Goal: Task Accomplishment & Management: Complete application form

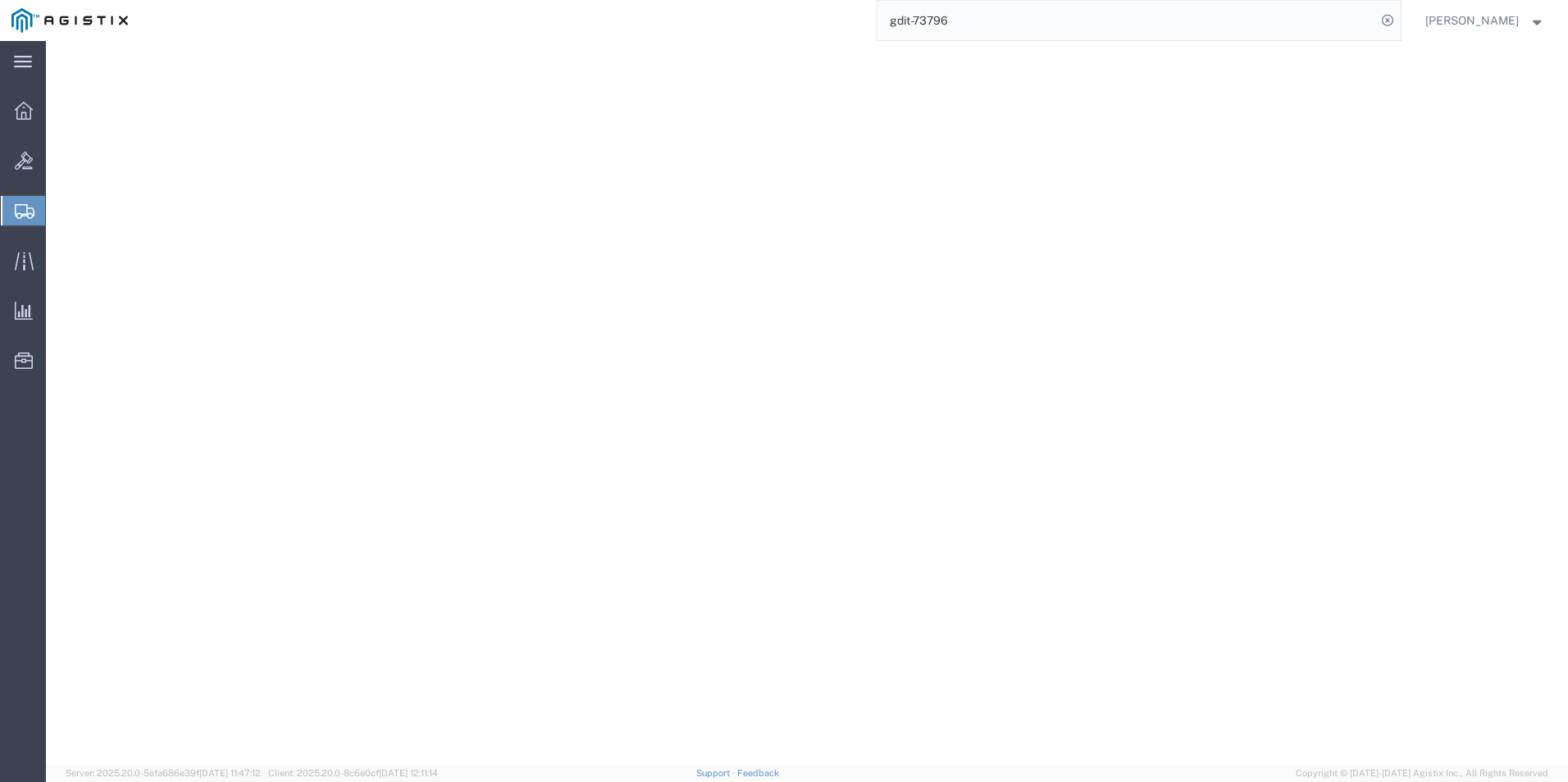
select select "69651"
select select "34240"
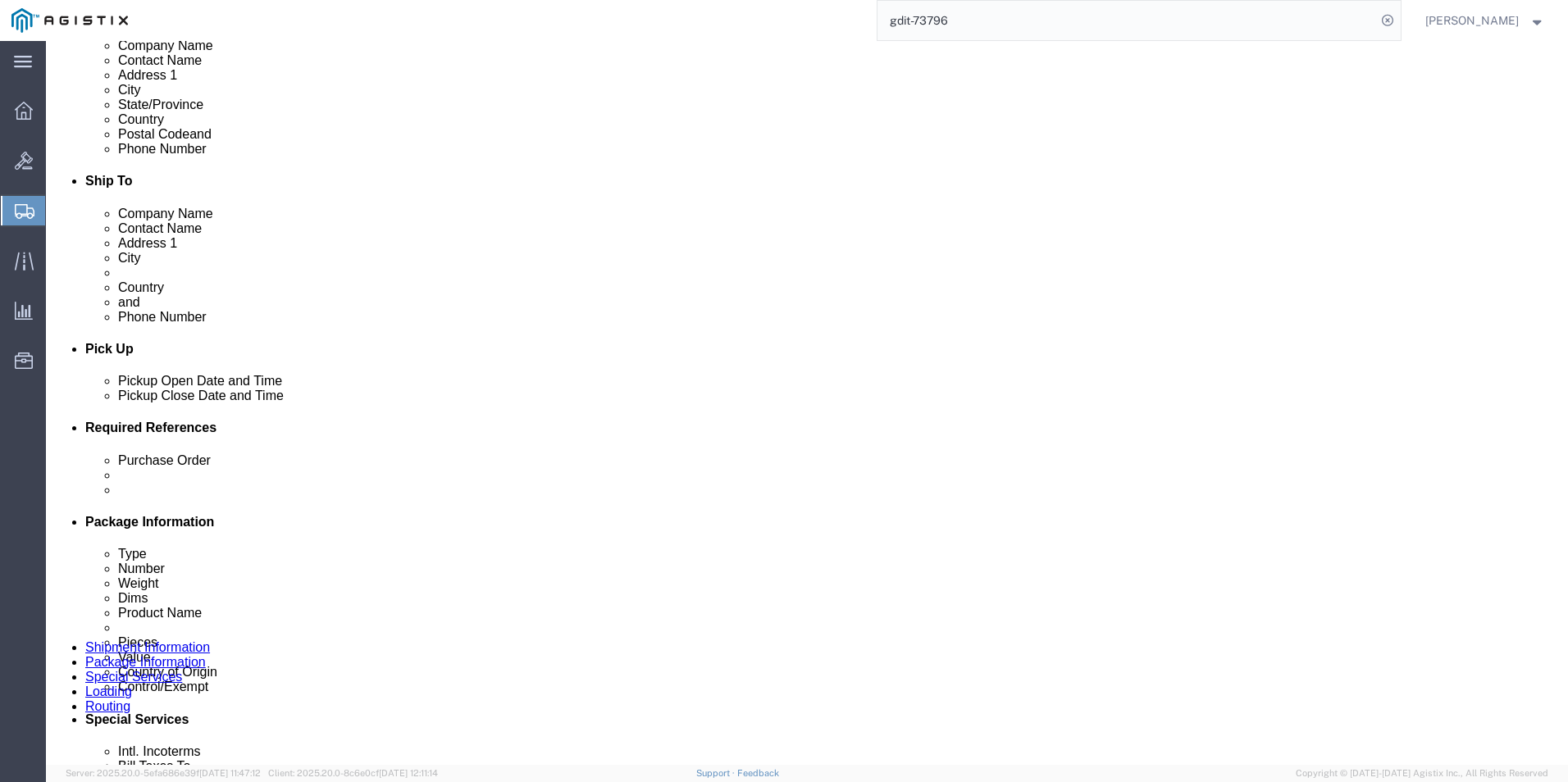
scroll to position [288, 0]
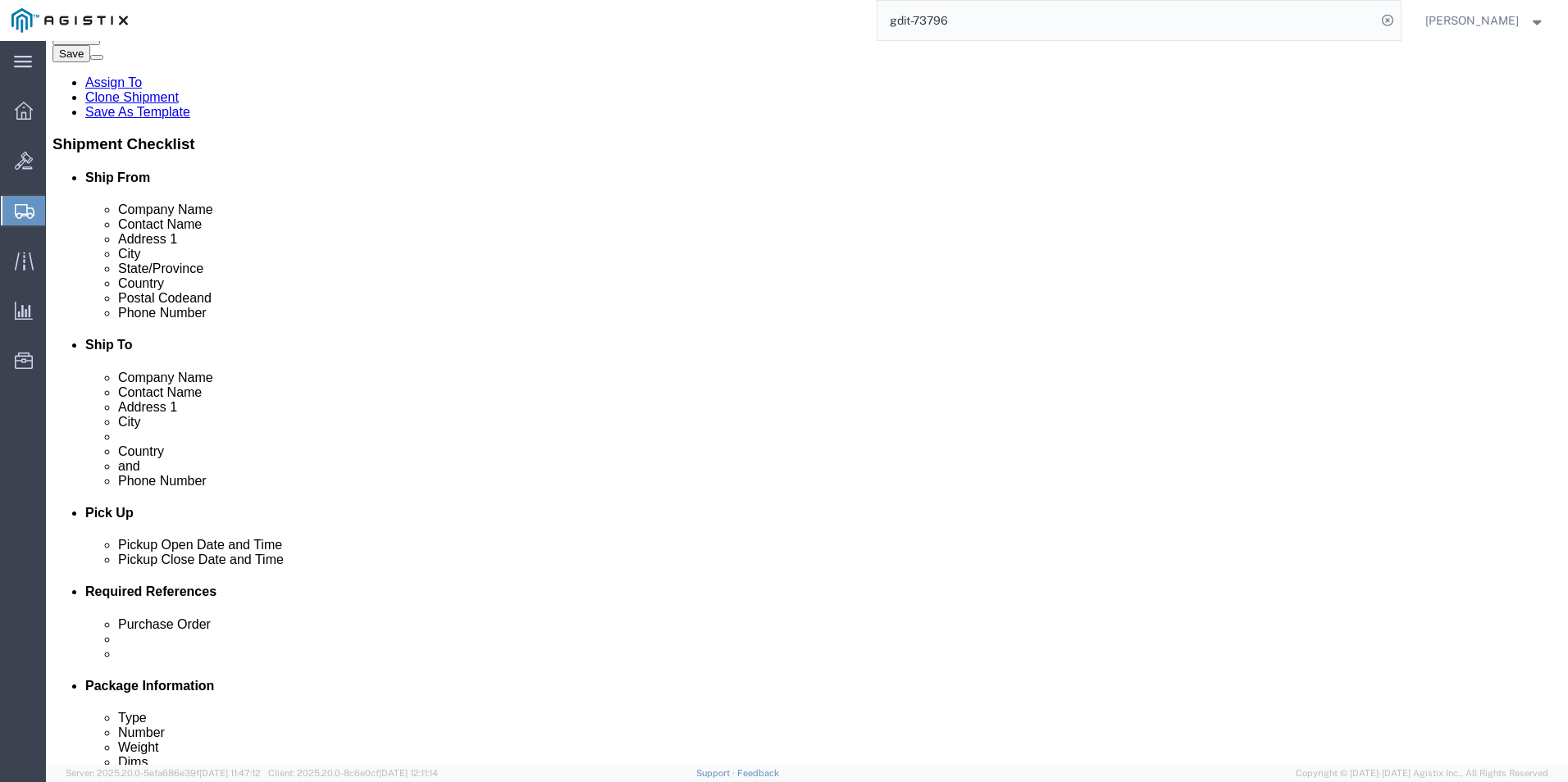
click icon
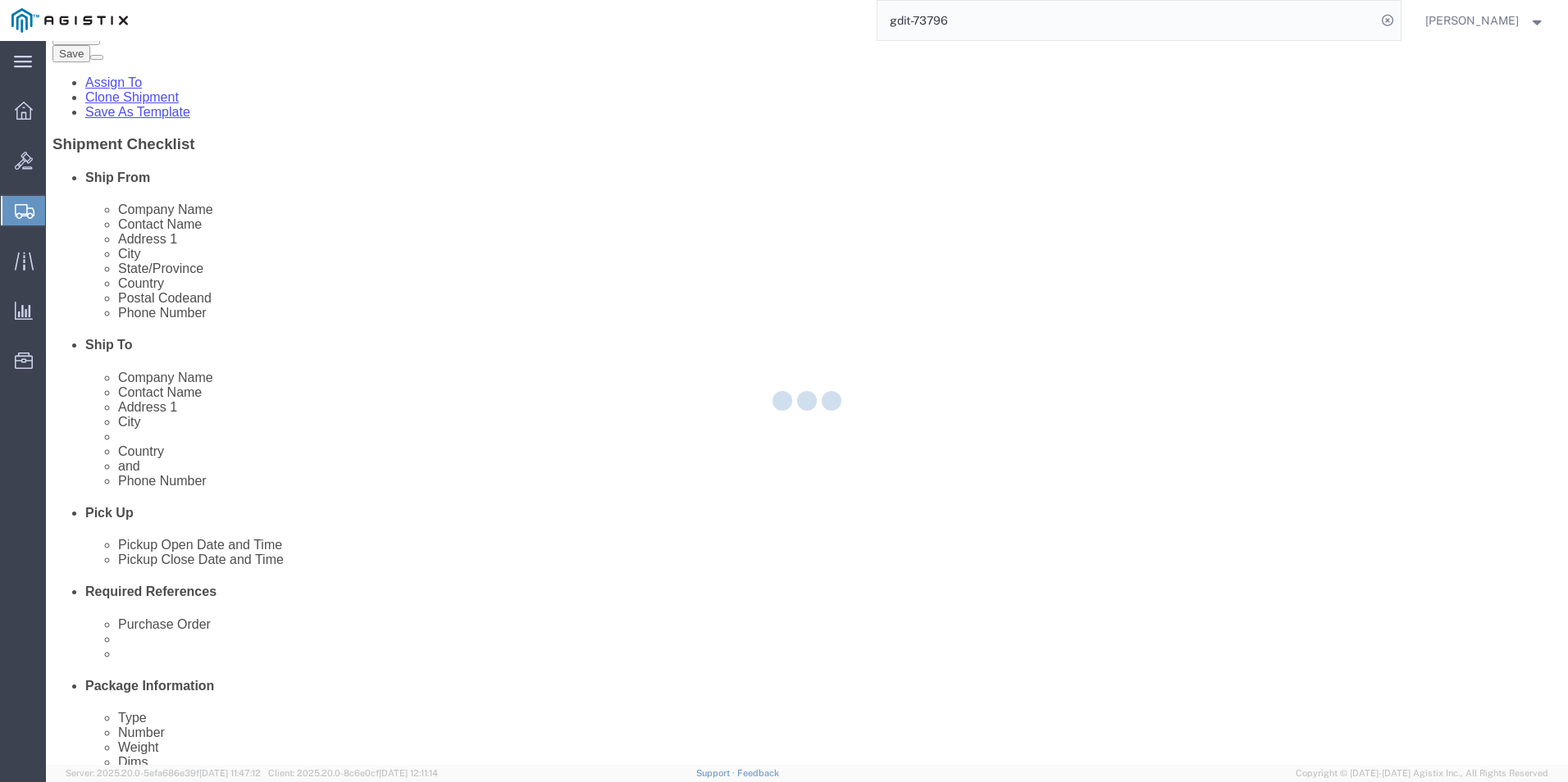
click at [385, 147] on div at bounding box center [807, 403] width 1522 height 724
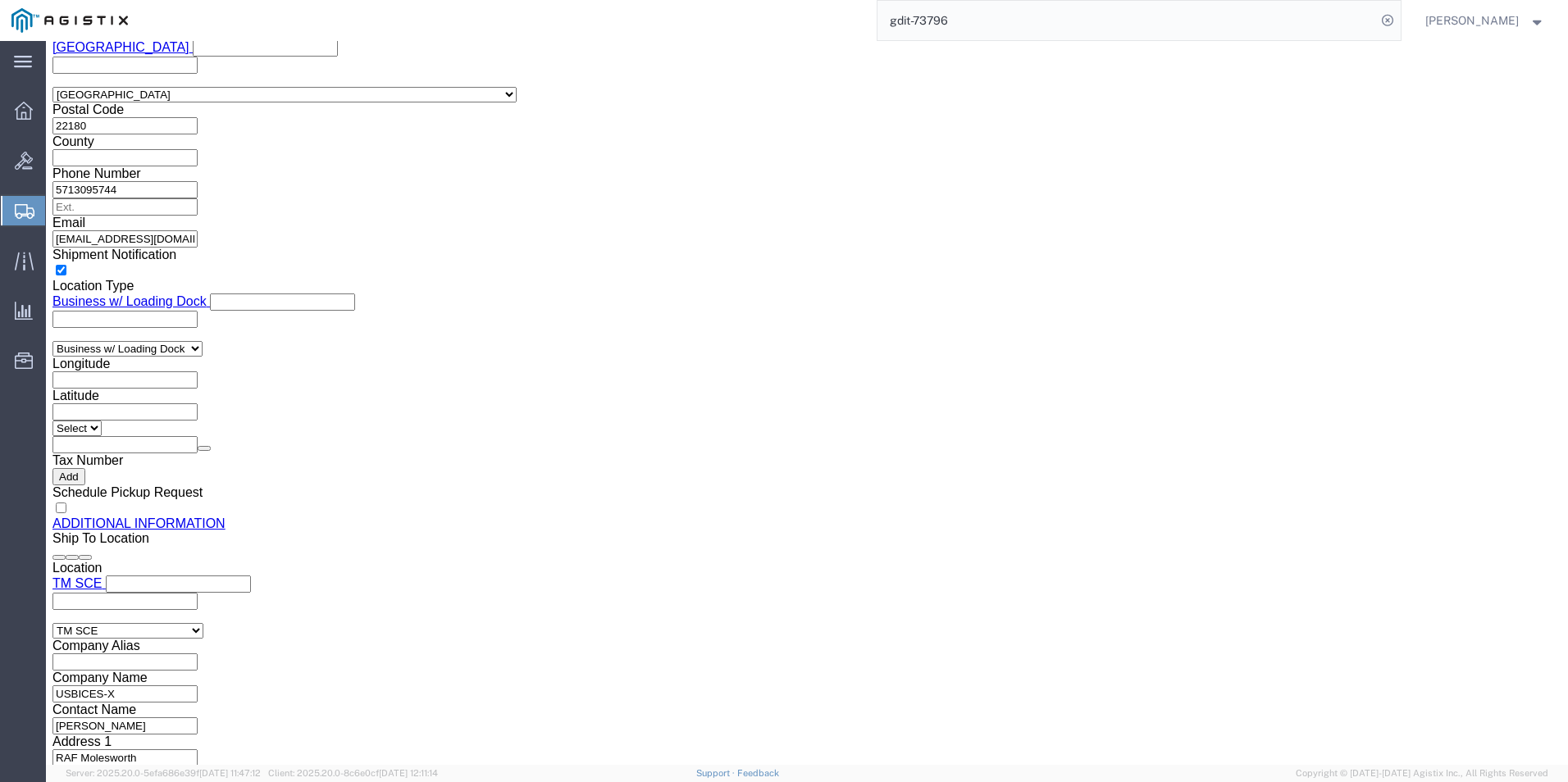
click icon
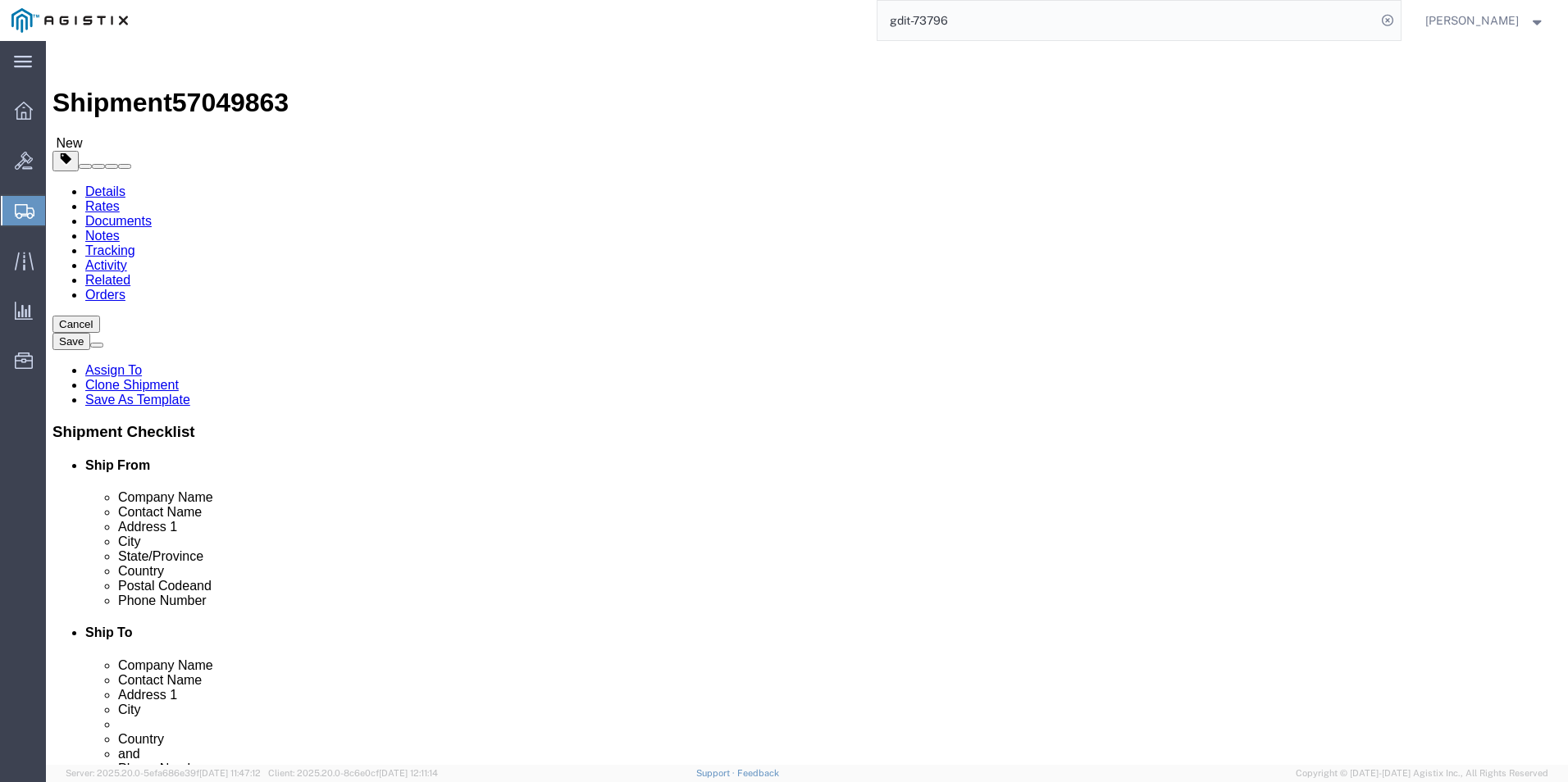
scroll to position [574, 0]
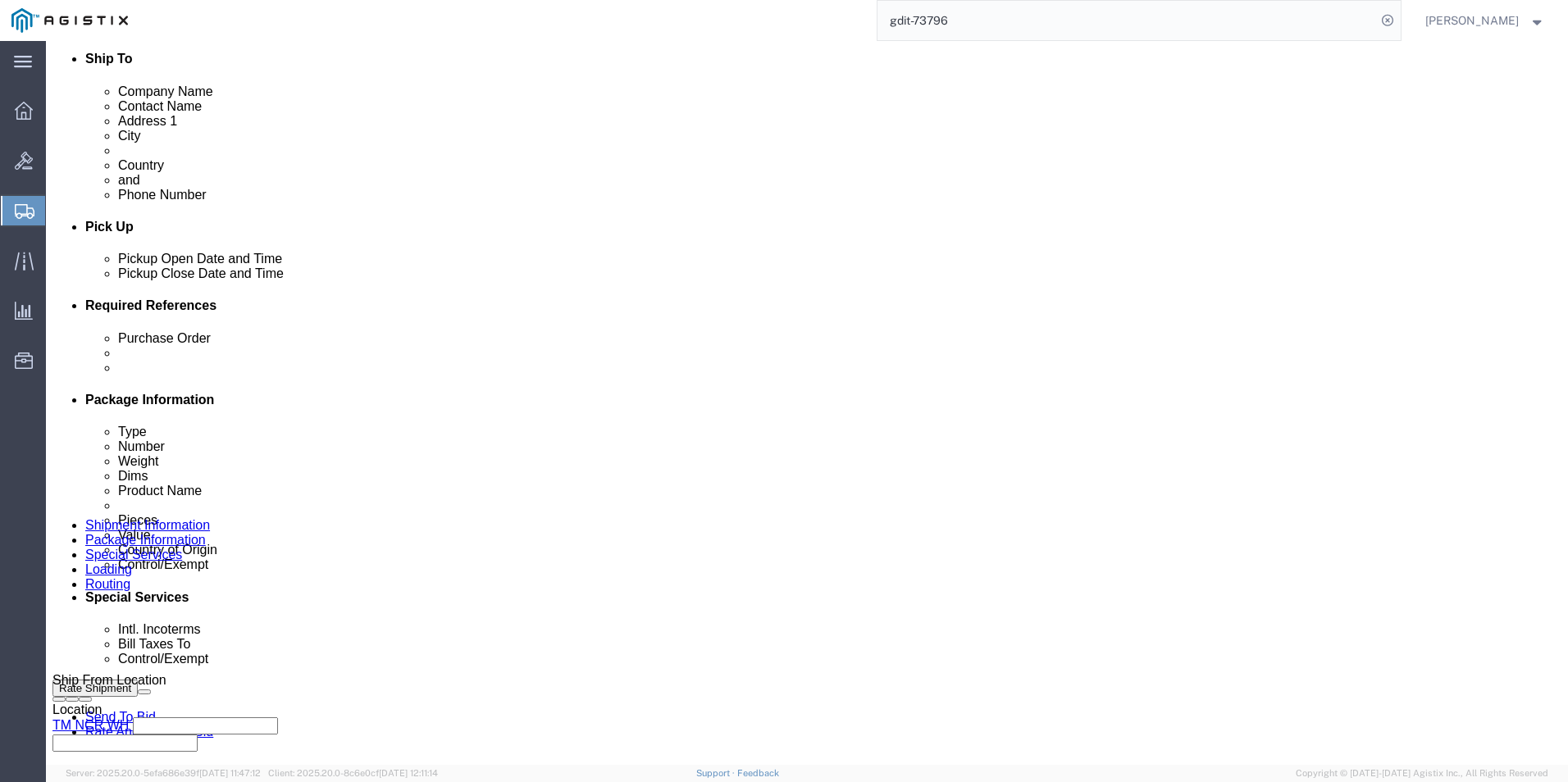
click select "Select Carriage Insurance Paid Carriage Paid To Cost and Freight Cost Insurance…"
select select "DDP"
click select "Select Carriage Insurance Paid Carriage Paid To Cost and Freight Cost Insurance…"
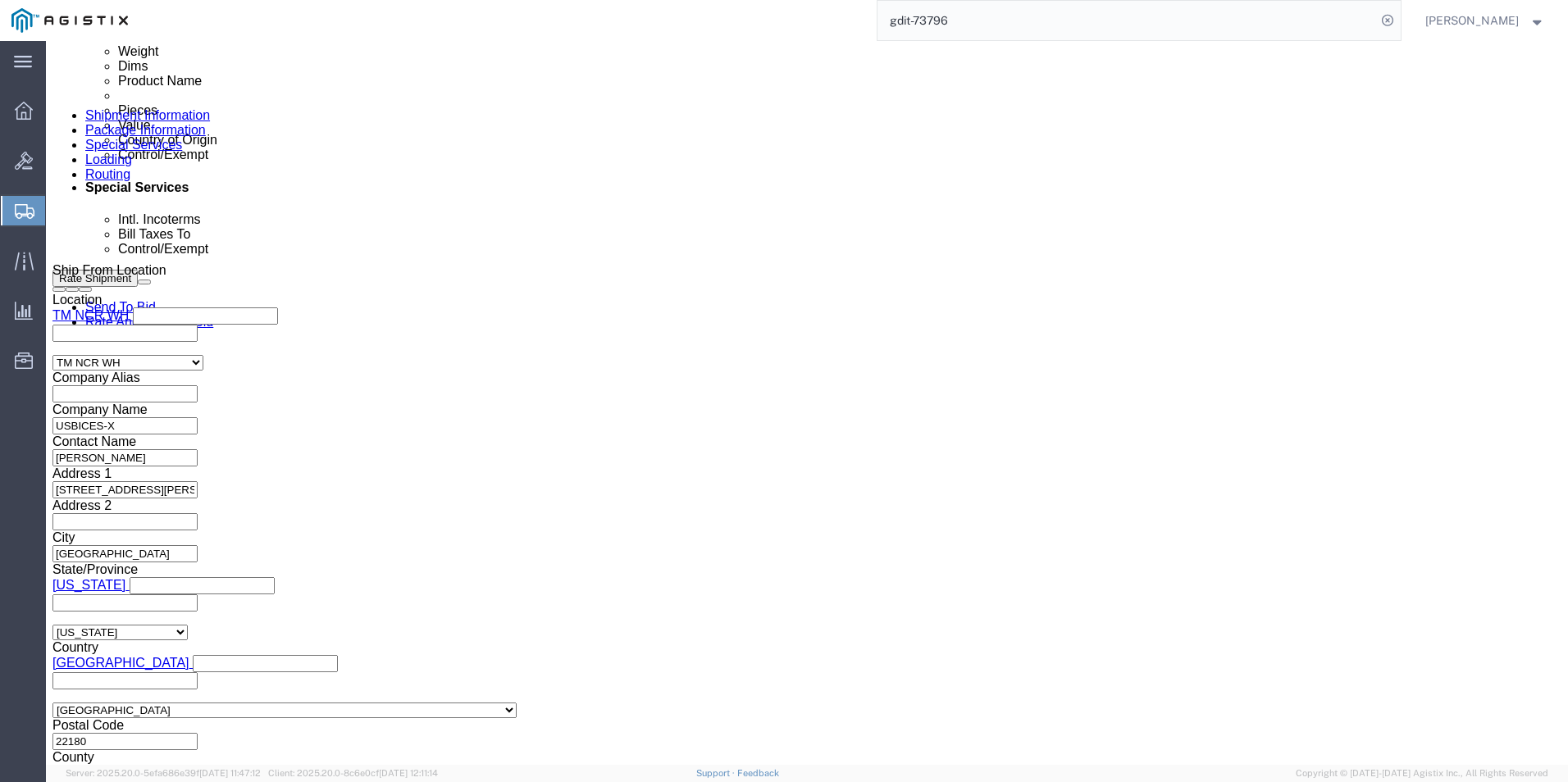
scroll to position [1148, 0]
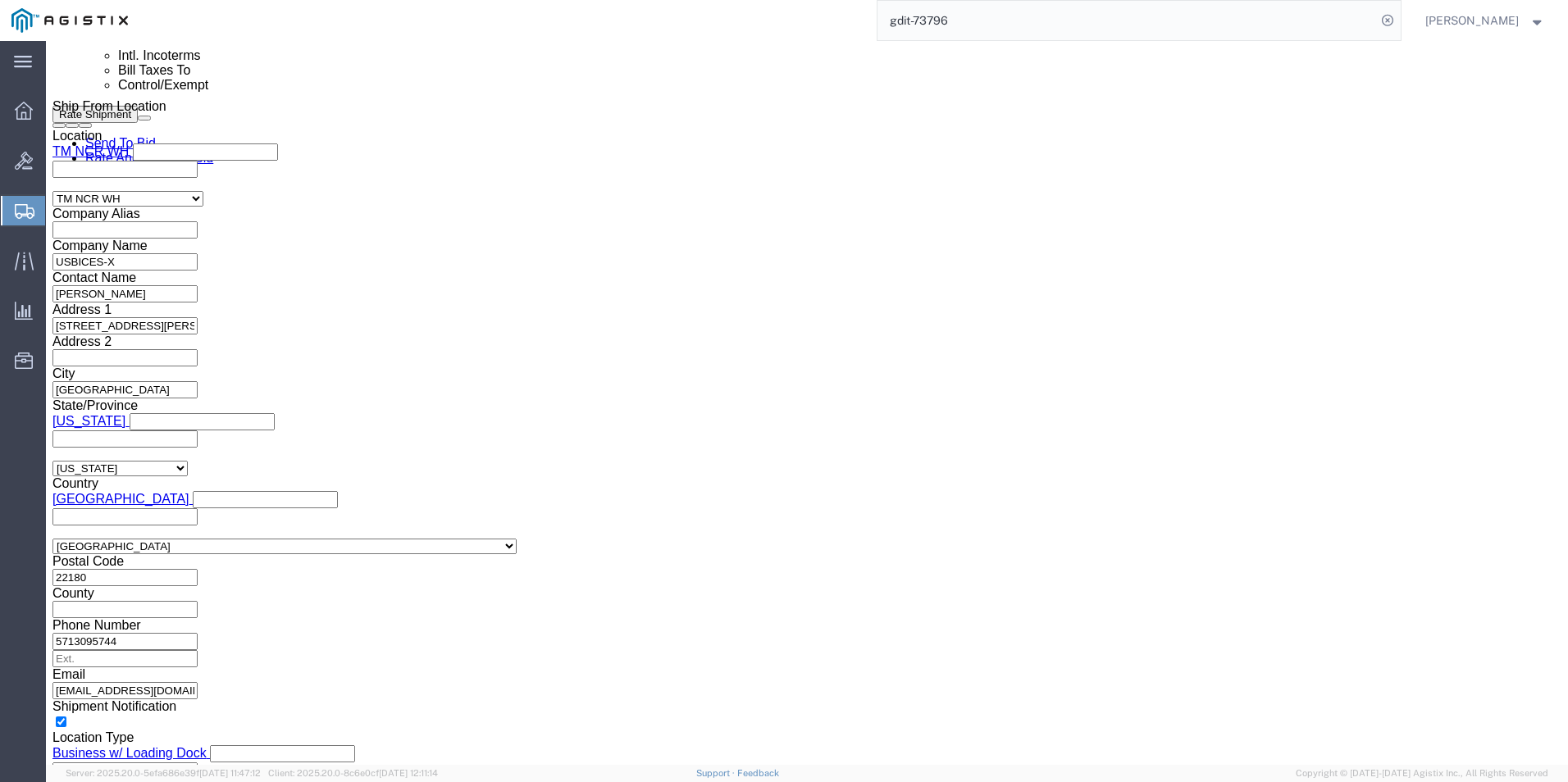
click select "Select ATF BIS DEA EPA FDA FTR ITAR OFAC Other (OPA)"
select select "BIS"
click select "Select ATF BIS DEA EPA FDA FTR ITAR OFAC Other (OPA)"
click select "Select AGR-Agricultural APP-Computers APR-Additional Permissive Exports AVS-Air…"
select select "NLR"
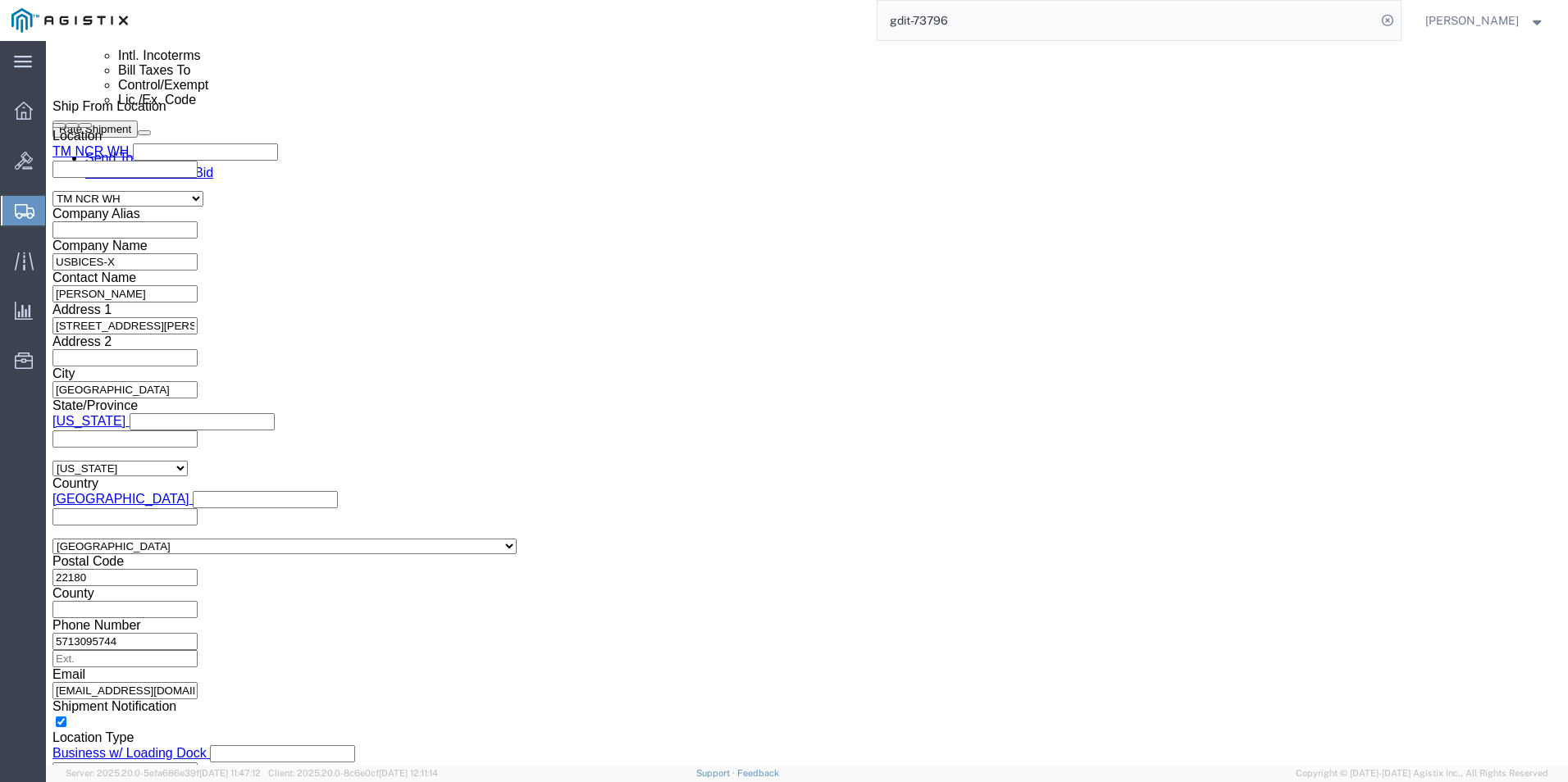
click select "Select AGR-Agricultural APP-Computers APR-Additional Permissive Exports AVS-Air…"
click select "Select AES-Direct EEI Carrier File EEI EEI Exempt"
select select "CFIL"
click select "Select AES-Direct EEI Carrier File EEI EEI Exempt"
click input "text"
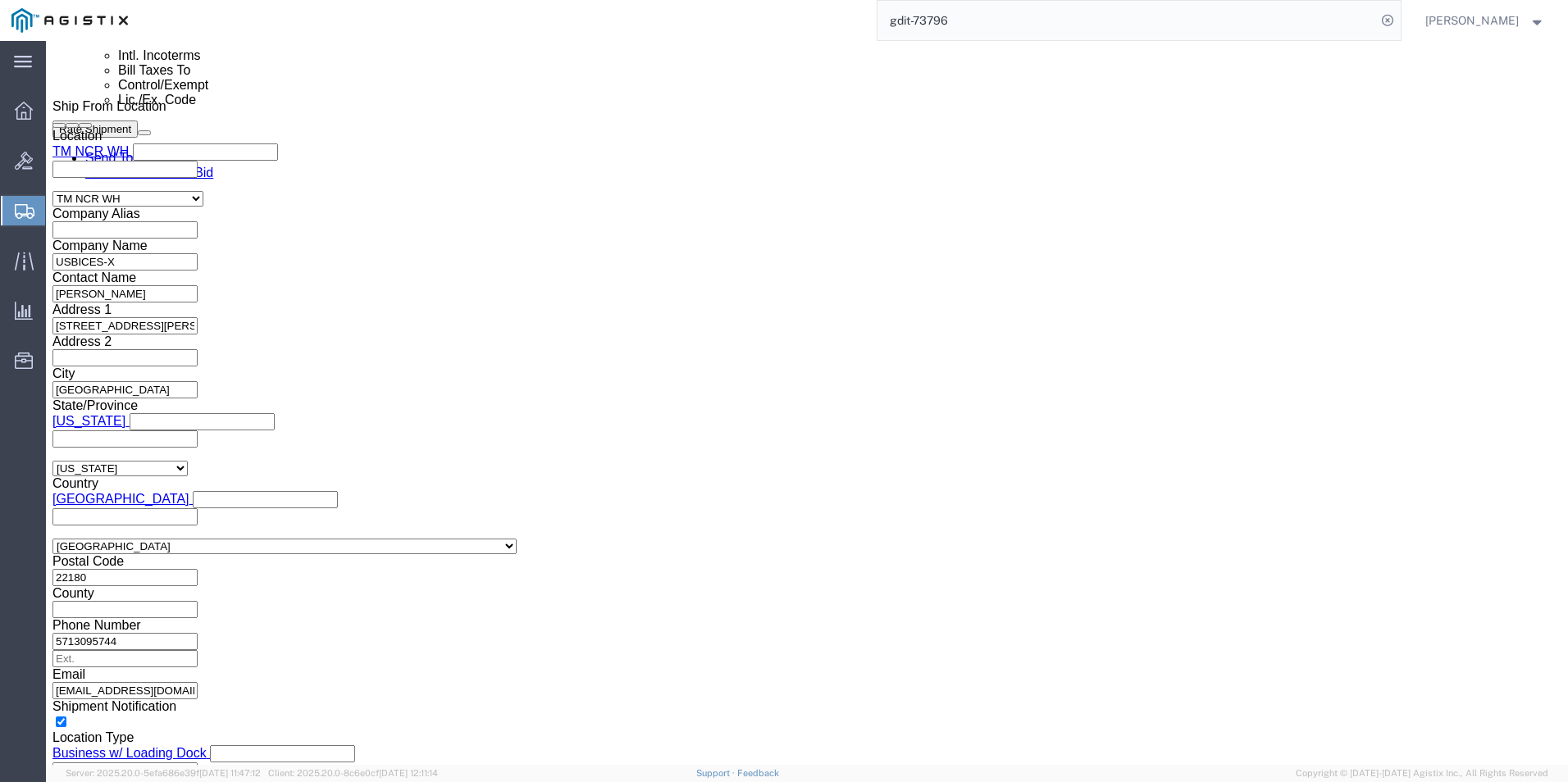
type input "X20251007003039"
click icon
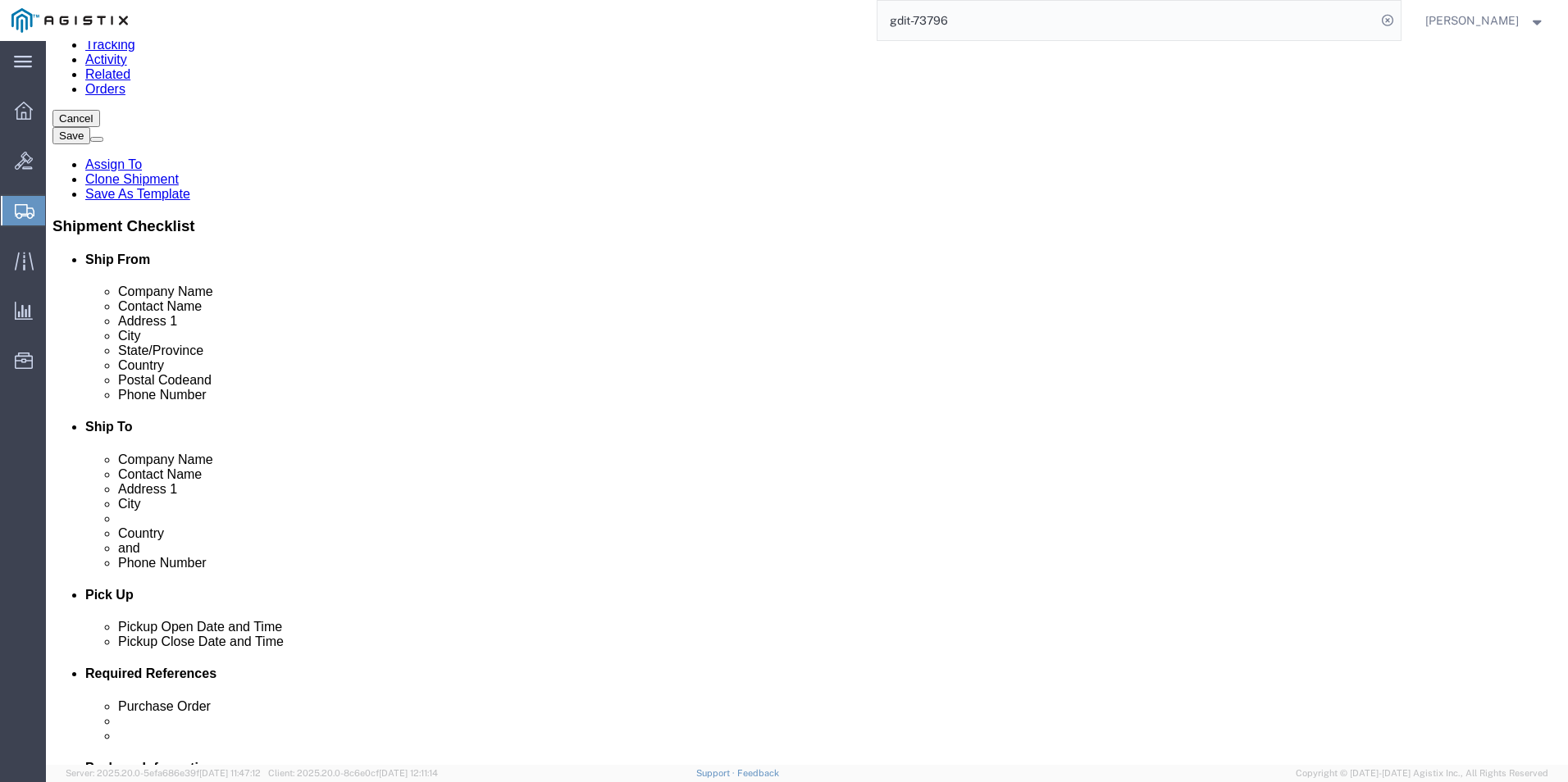
scroll to position [42, 0]
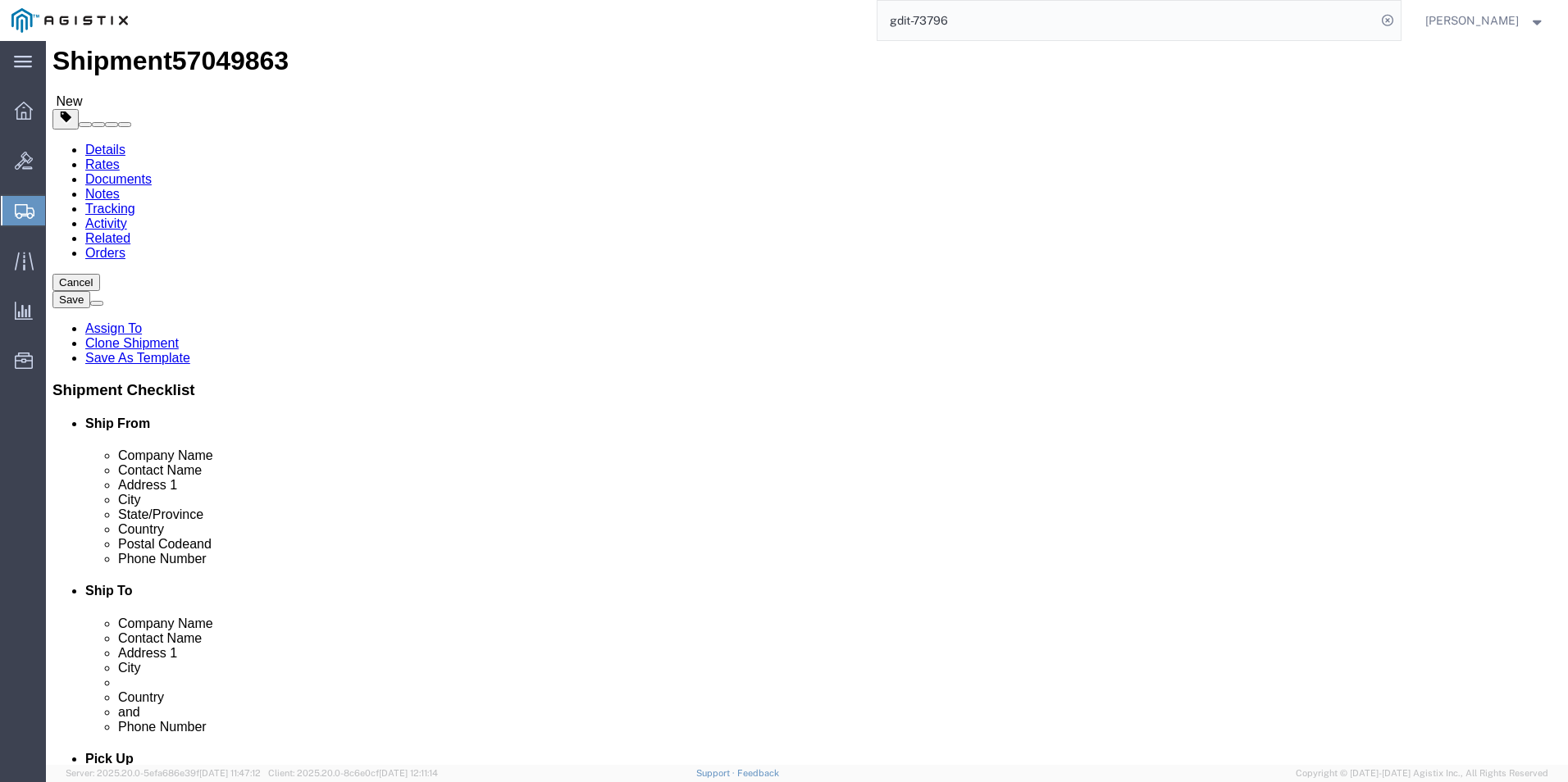
click link "ADDITIONAL INFORMATION"
click button "Add"
click select "Select EIN EORI TIN VAT Other"
select select "EORI"
click select "Select EIN EORI TIN VAT Other"
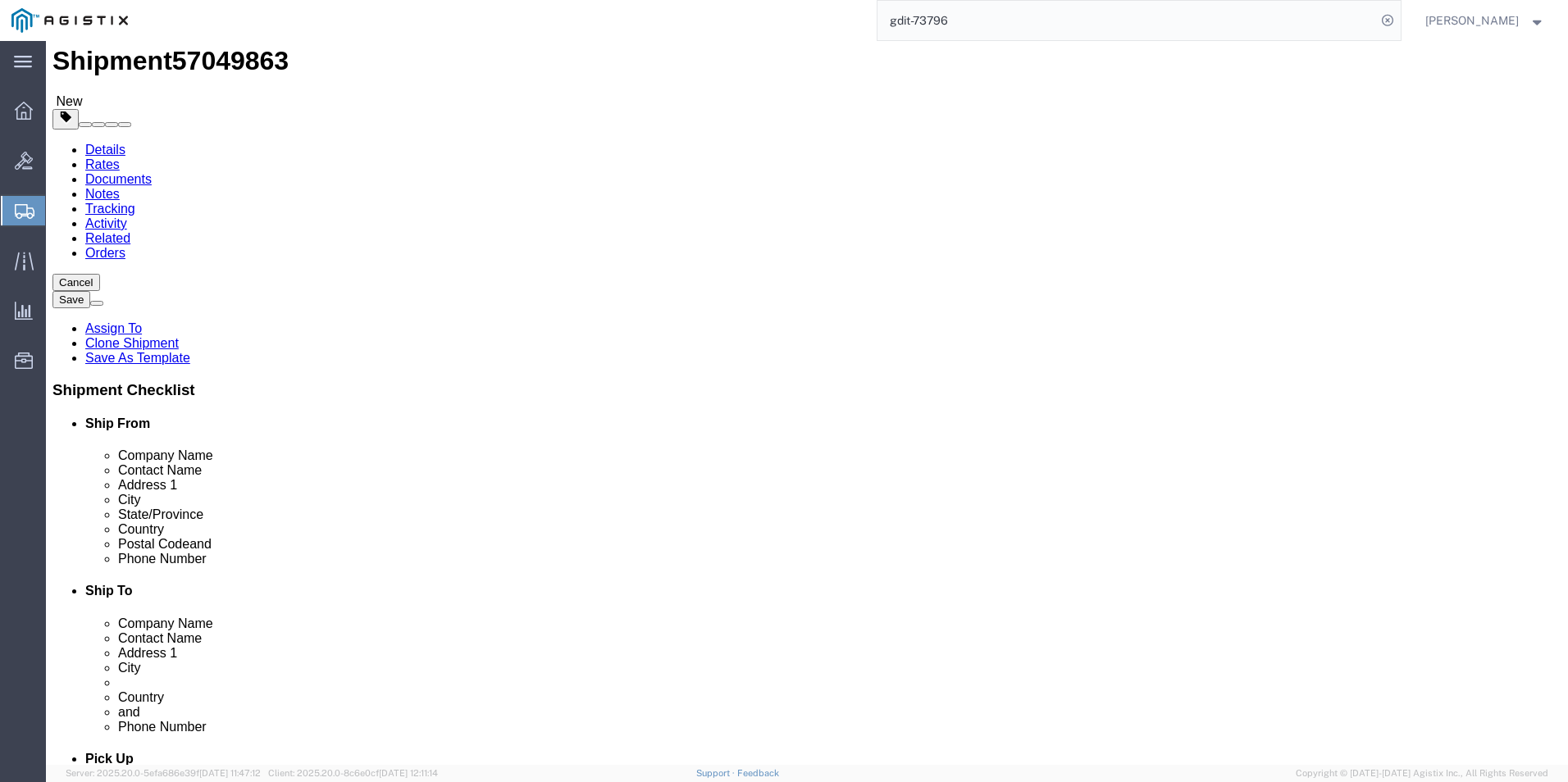
click input "text"
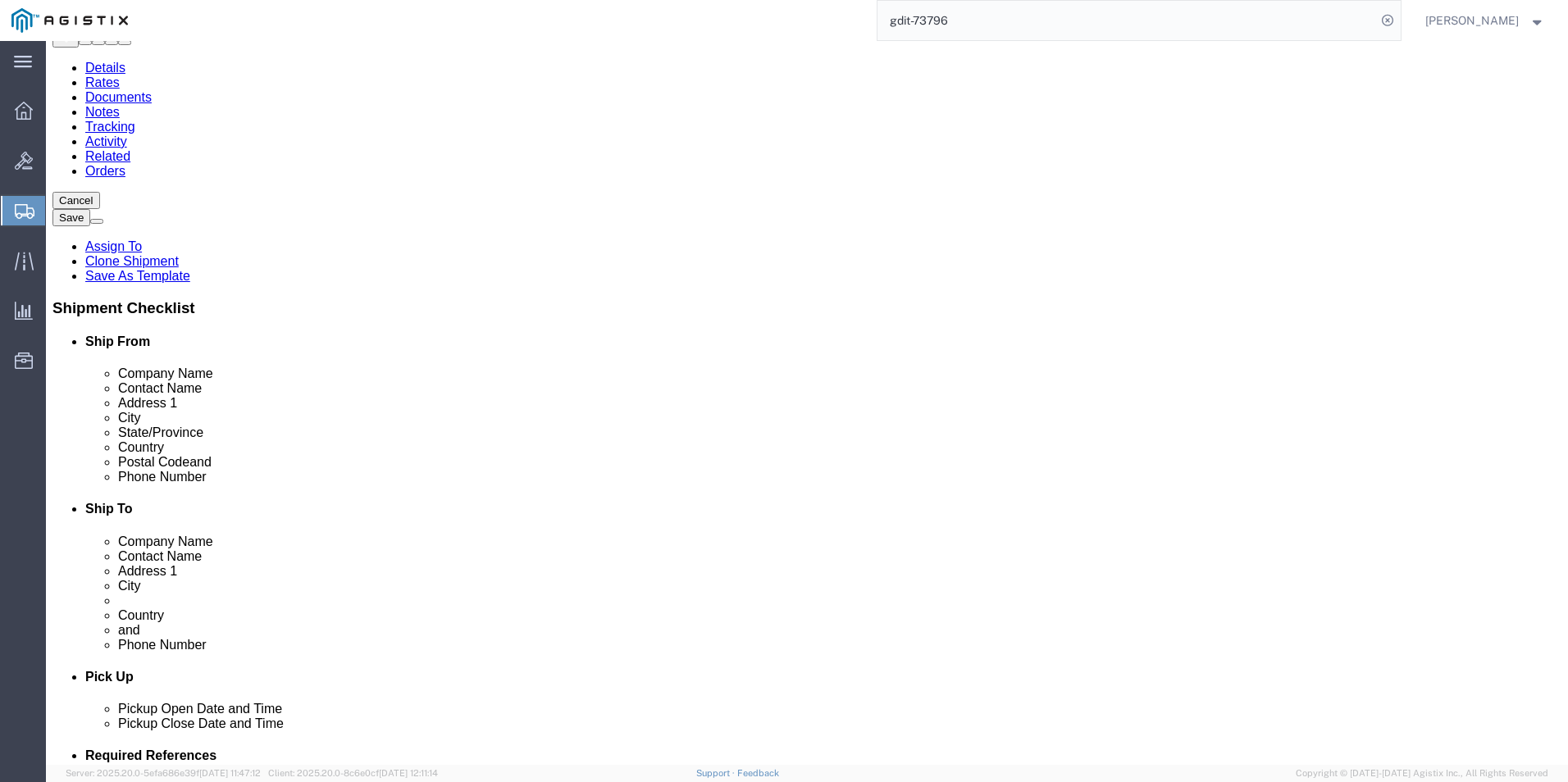
type input "X20251007003039"
click button "Add"
click input "text"
type input "[US_EMPLOYER_IDENTIFICATION_NUMBER]"
click button "Rate Shipment"
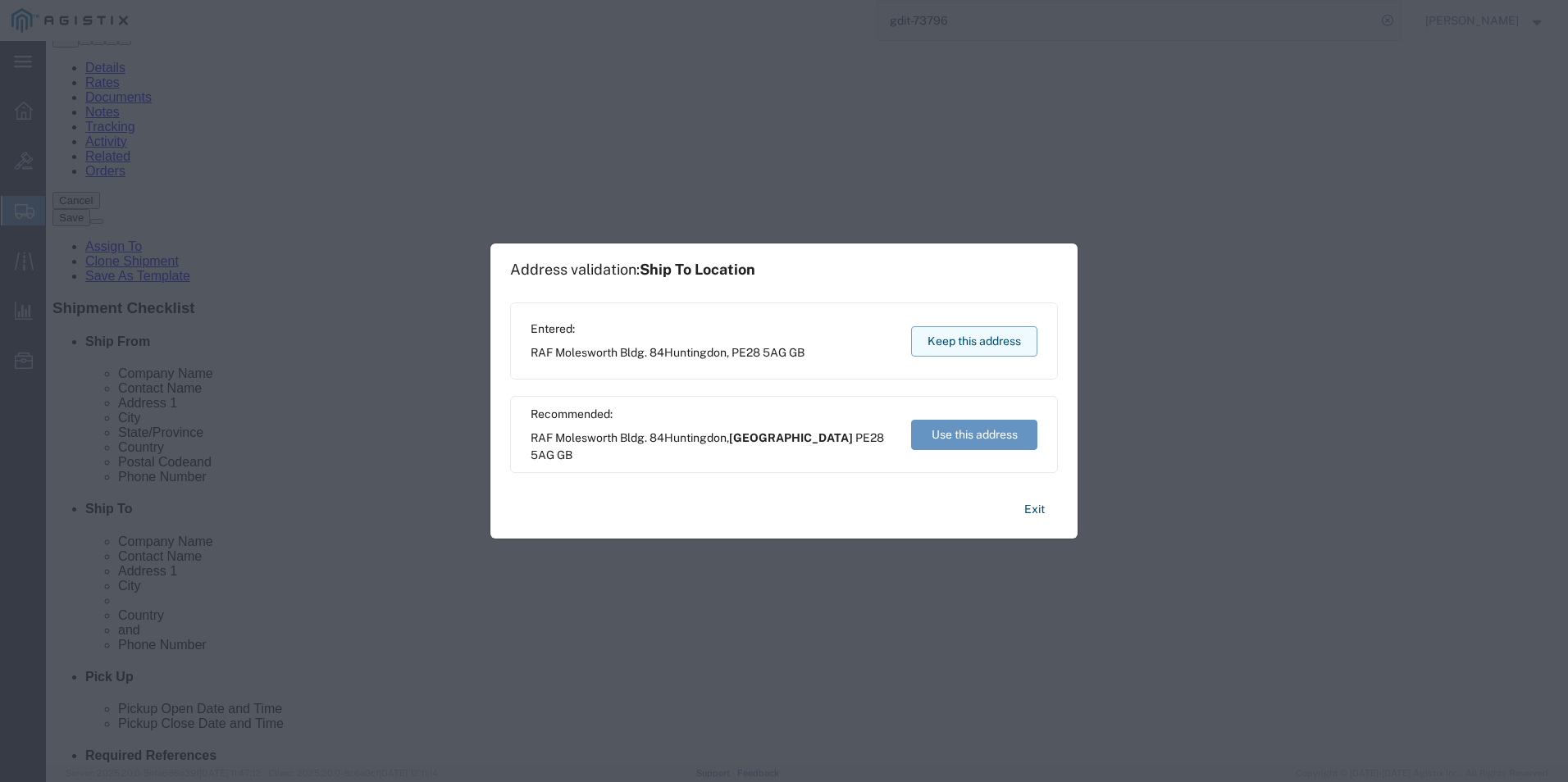
click at [964, 339] on button "Keep this address" at bounding box center [974, 342] width 126 height 31
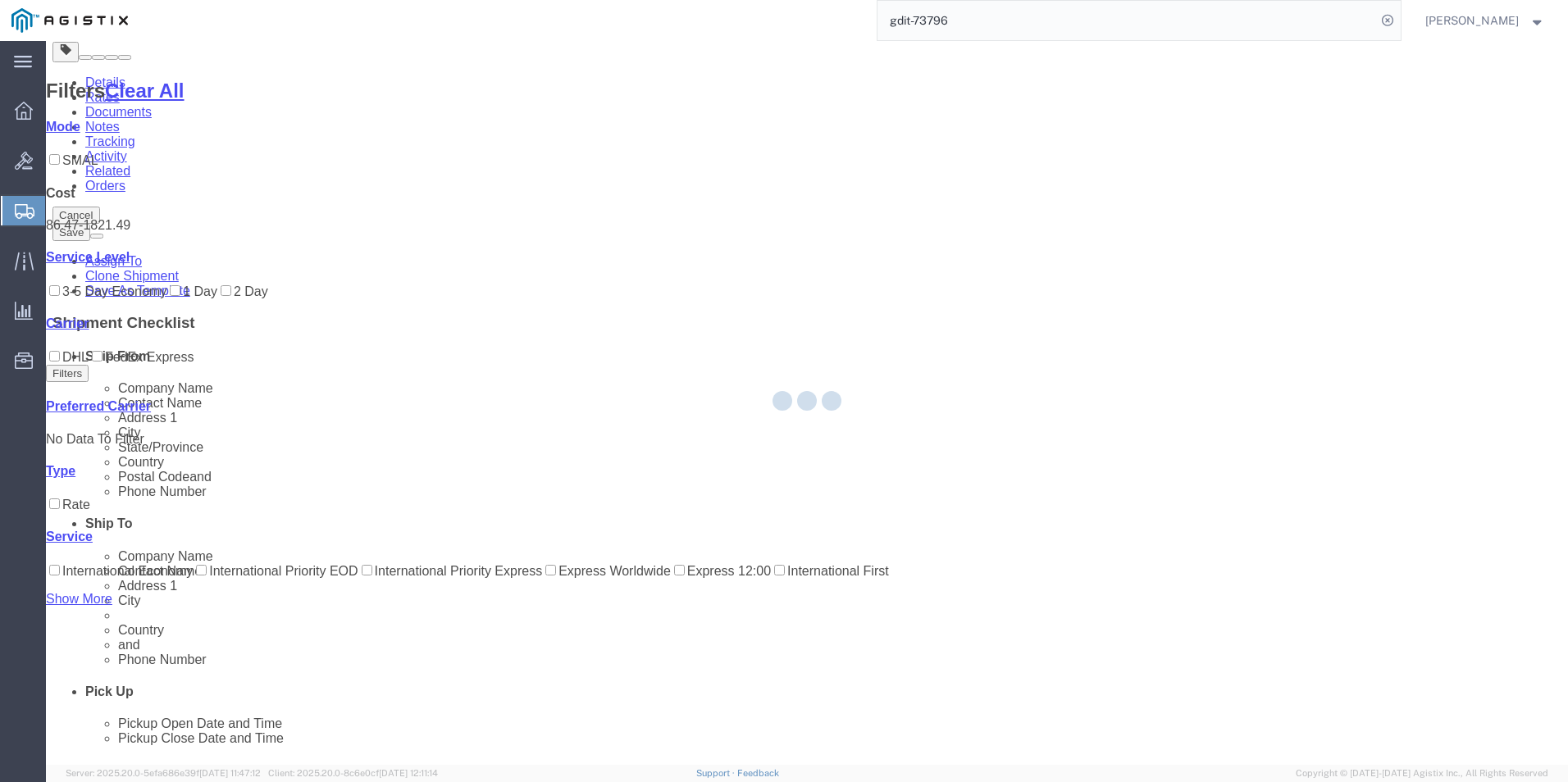
scroll to position [0, 0]
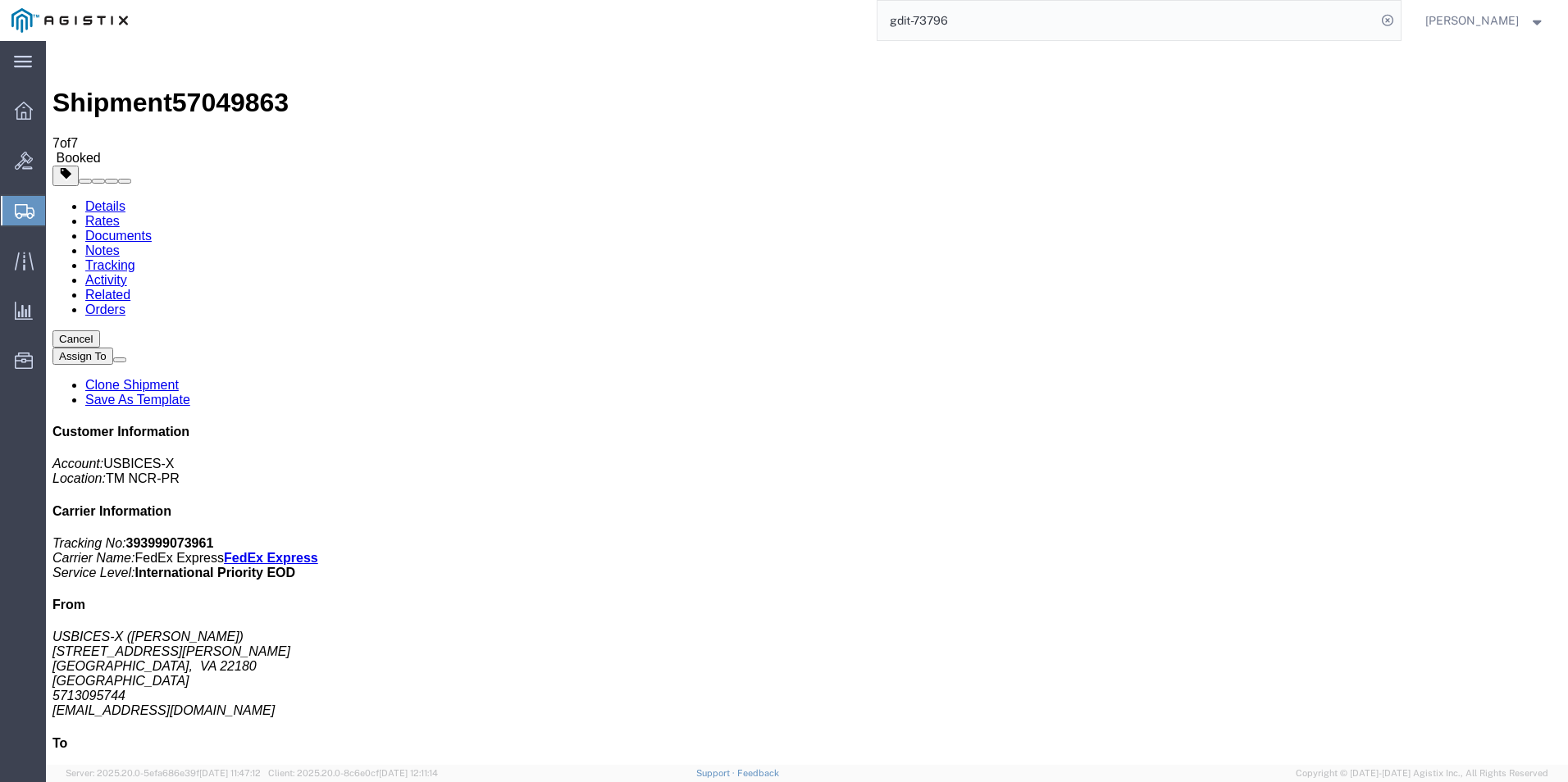
checkbox input "true"
